Goal: Ask a question

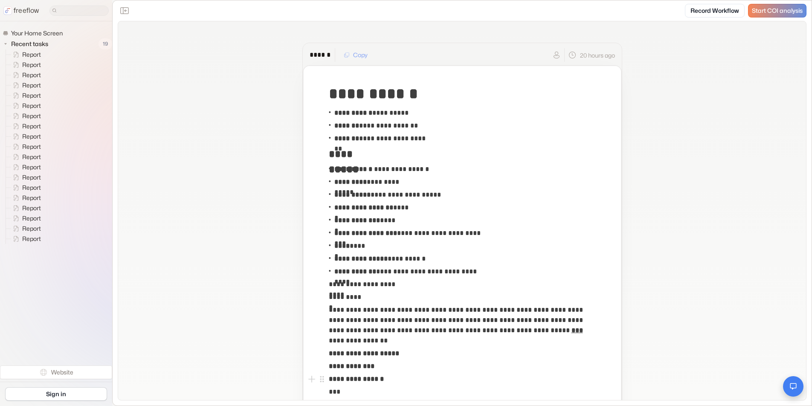
click at [793, 383] on icon "Open chat" at bounding box center [793, 386] width 8 height 8
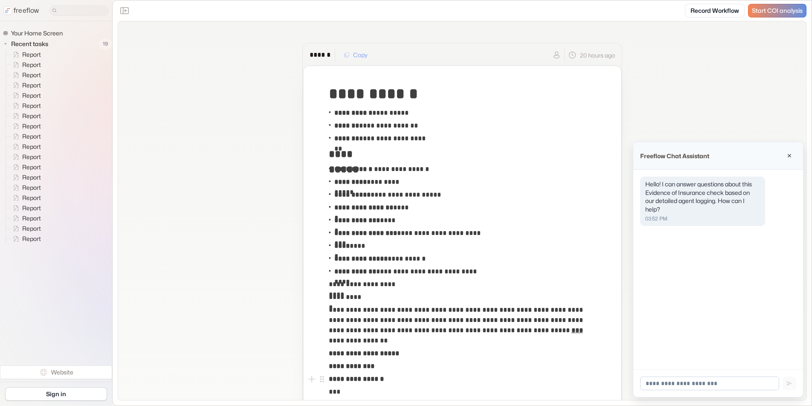
click at [698, 384] on input at bounding box center [709, 384] width 139 height 14
click at [690, 382] on input at bounding box center [709, 384] width 139 height 14
type input "**********"
